Goal: Task Accomplishment & Management: Manage account settings

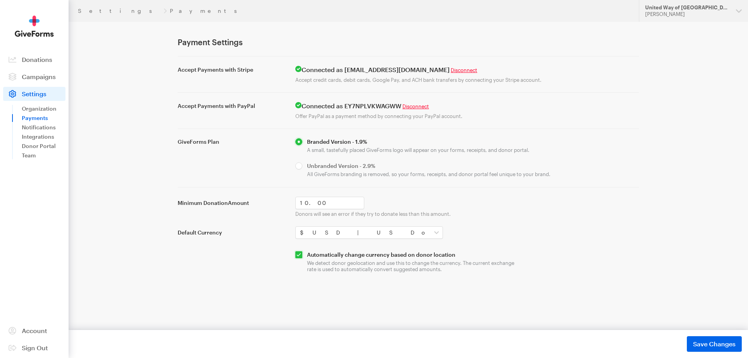
drag, startPoint x: 305, startPoint y: 68, endPoint x: 406, endPoint y: 71, distance: 100.9
click at [406, 71] on h4 "Connected as [EMAIL_ADDRESS][DOMAIN_NAME] Disconnect" at bounding box center [467, 70] width 344 height 8
drag, startPoint x: 342, startPoint y: 67, endPoint x: 324, endPoint y: 72, distance: 18.1
click at [341, 67] on h4 "Connected as [EMAIL_ADDRESS][DOMAIN_NAME] Disconnect" at bounding box center [467, 70] width 344 height 8
click at [307, 72] on h4 "Connected as [EMAIL_ADDRESS][DOMAIN_NAME] Disconnect" at bounding box center [467, 70] width 344 height 8
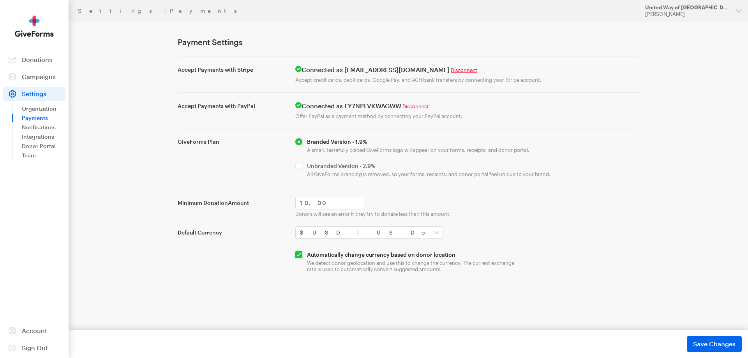
drag, startPoint x: 303, startPoint y: 70, endPoint x: 393, endPoint y: 78, distance: 89.9
click at [405, 70] on h4 "Connected as [EMAIL_ADDRESS][DOMAIN_NAME] Disconnect" at bounding box center [467, 70] width 344 height 8
click at [363, 107] on h4 "Connected as EY7NPLVKWAGWW Disconnect" at bounding box center [467, 106] width 344 height 8
click at [325, 106] on h4 "Connected as EY7NPLVKWAGWW Disconnect" at bounding box center [467, 106] width 344 height 8
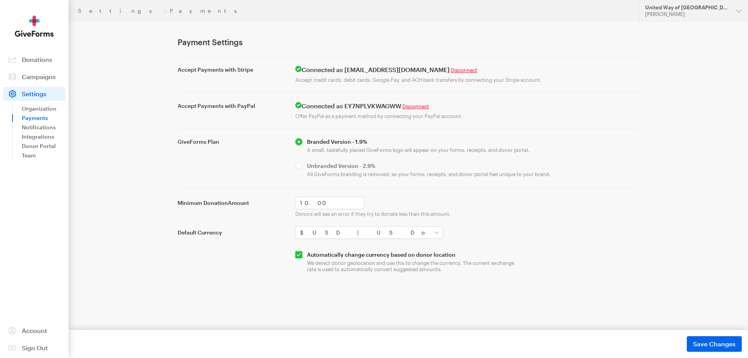
click at [325, 106] on h4 "Connected as EY7NPLVKWAGWW Disconnect" at bounding box center [467, 106] width 344 height 8
click at [358, 105] on h4 "Connected as EY7NPLVKWAGWW Disconnect" at bounding box center [467, 106] width 344 height 8
click at [319, 103] on h4 "Connected as EY7NPLVKWAGWW Disconnect" at bounding box center [467, 106] width 344 height 8
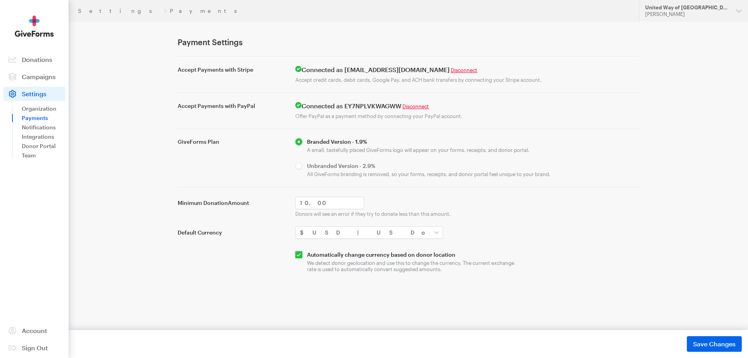
click at [357, 105] on h4 "Connected as EY7NPLVKWAGWW Disconnect" at bounding box center [467, 106] width 344 height 8
